Goal: Task Accomplishment & Management: Use online tool/utility

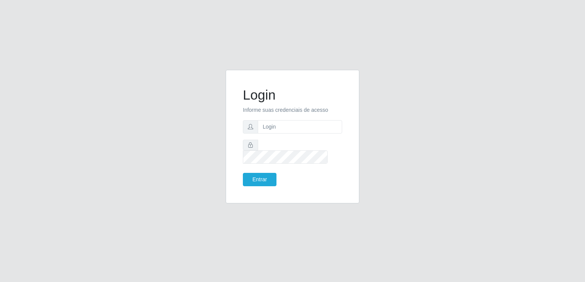
type input "[EMAIL_ADDRESS][DOMAIN_NAME]"
click at [243, 173] on button "Entrar" at bounding box center [260, 179] width 34 height 13
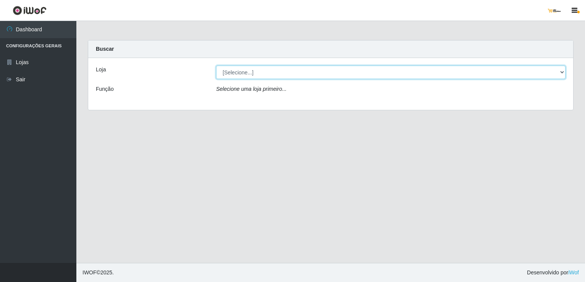
click at [308, 75] on select "[Selecione...] [GEOGRAPHIC_DATA]" at bounding box center [391, 72] width 350 height 13
select select "168"
click at [216, 66] on select "[Selecione...] [GEOGRAPHIC_DATA]" at bounding box center [391, 72] width 350 height 13
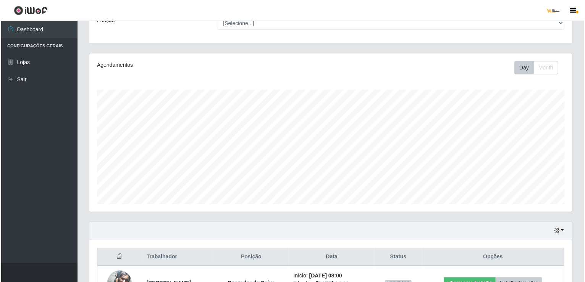
scroll to position [190, 0]
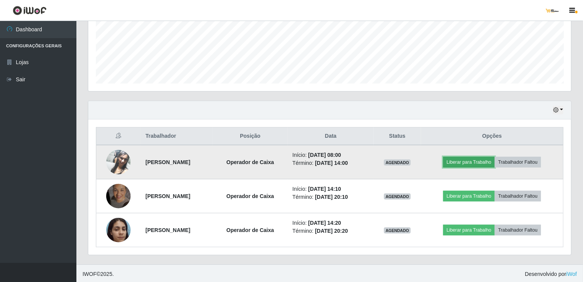
click at [465, 159] on button "Liberar para Trabalho" at bounding box center [469, 162] width 52 height 11
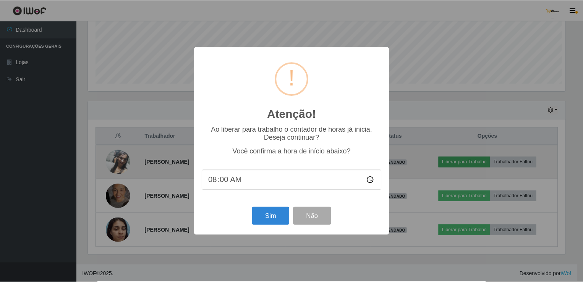
scroll to position [159, 480]
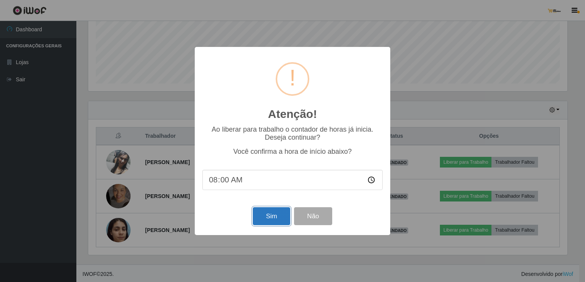
click at [270, 220] on button "Sim" at bounding box center [271, 216] width 37 height 18
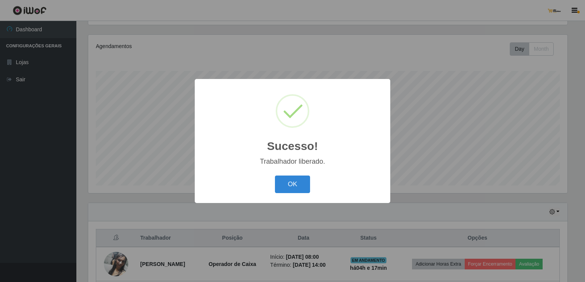
click at [298, 186] on button "OK" at bounding box center [293, 185] width 36 height 18
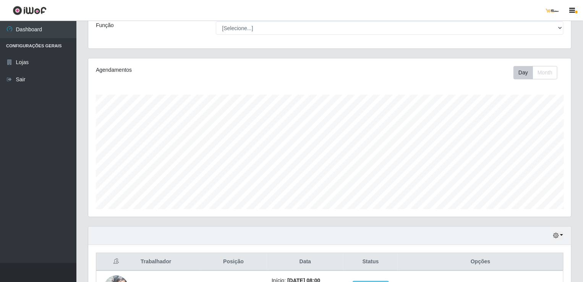
scroll to position [0, 0]
